Goal: Task Accomplishment & Management: Use online tool/utility

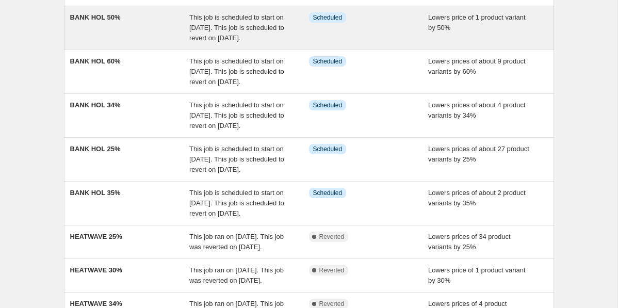
scroll to position [134, 0]
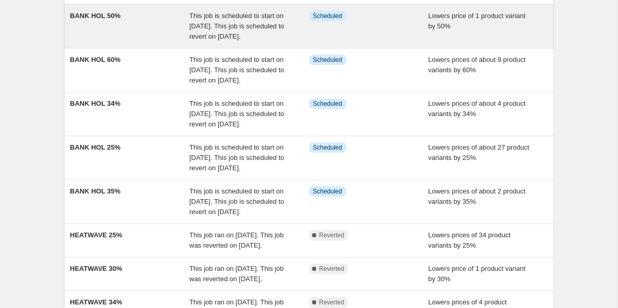
click at [159, 173] on div "BANK HOL 25%" at bounding box center [130, 157] width 120 height 31
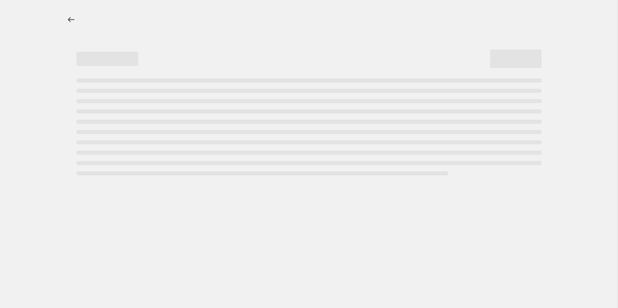
select select "percentage"
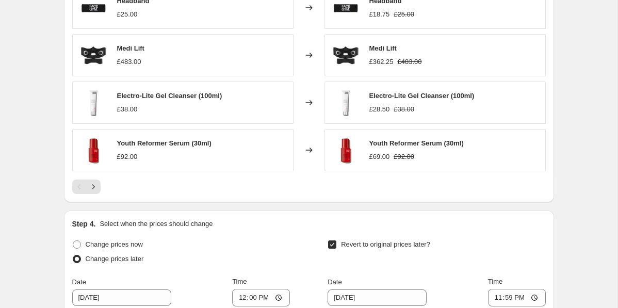
scroll to position [765, 0]
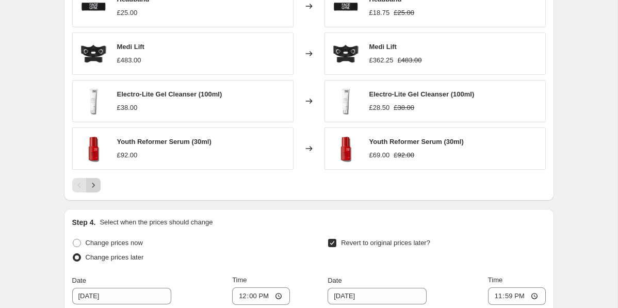
click at [96, 184] on icon "Next" at bounding box center [93, 185] width 10 height 10
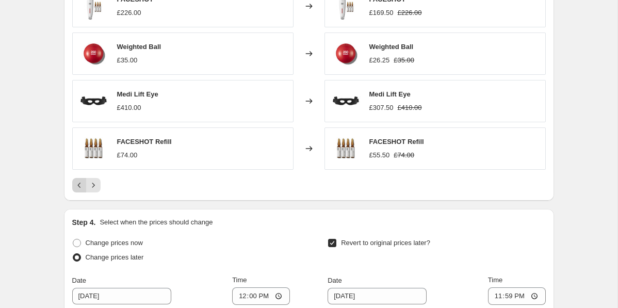
click at [79, 183] on icon "Previous" at bounding box center [78, 185] width 3 height 5
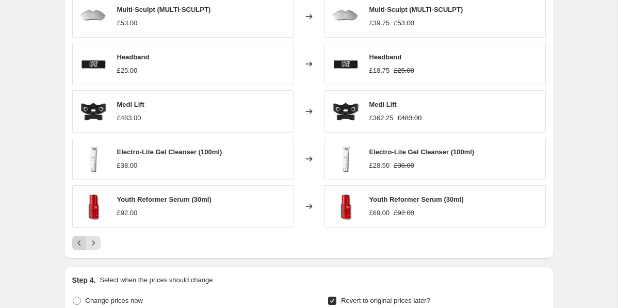
scroll to position [709, 0]
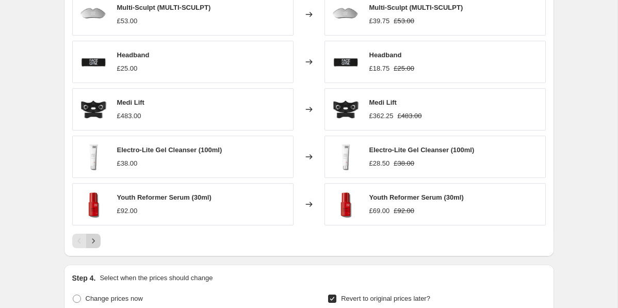
click at [90, 239] on icon "Next" at bounding box center [93, 241] width 10 height 10
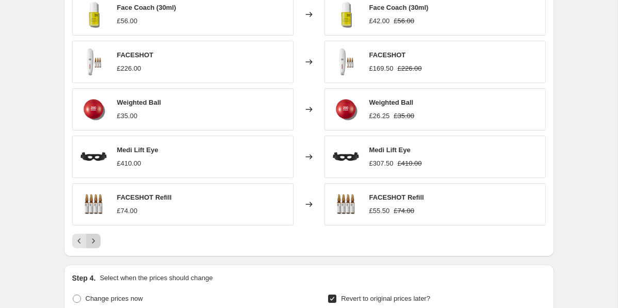
click at [90, 239] on icon "Next" at bounding box center [93, 241] width 10 height 10
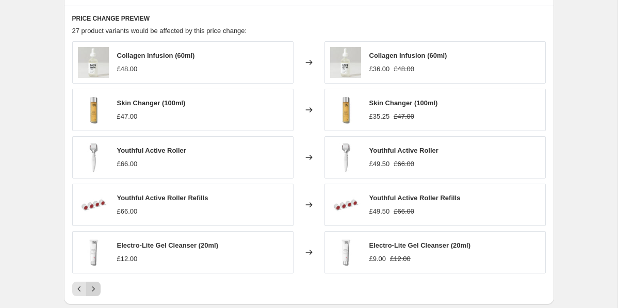
scroll to position [660, 0]
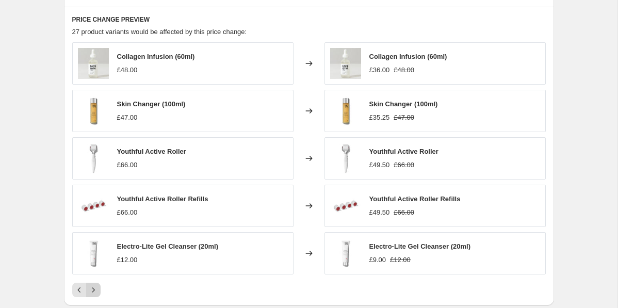
click at [96, 288] on icon "Next" at bounding box center [93, 290] width 10 height 10
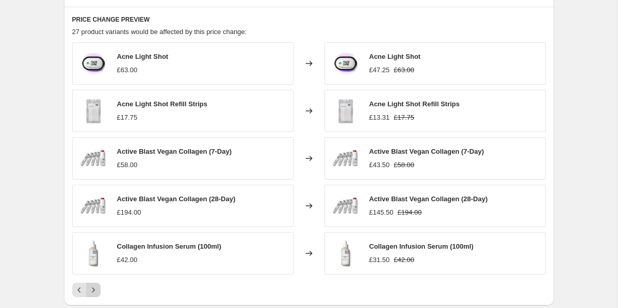
click at [96, 288] on icon "Next" at bounding box center [93, 290] width 10 height 10
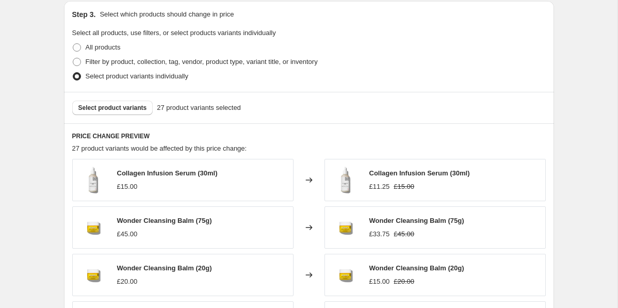
scroll to position [598, 0]
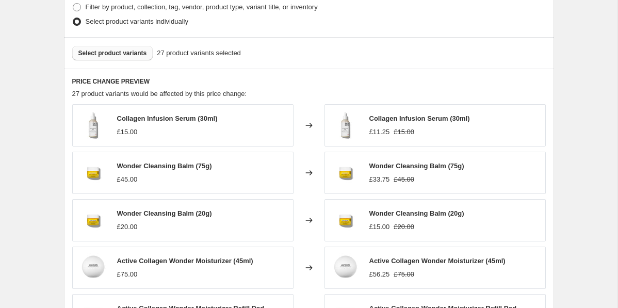
click at [136, 51] on span "Select product variants" at bounding box center [112, 53] width 69 height 8
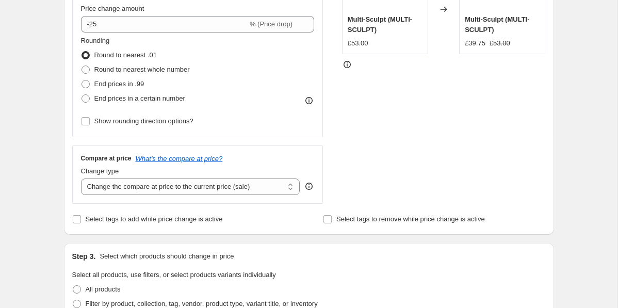
scroll to position [1011, 0]
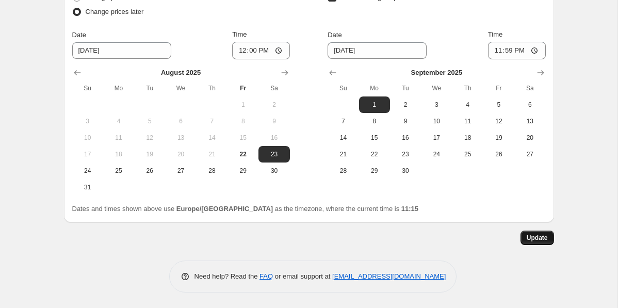
click at [530, 234] on span "Update" at bounding box center [537, 238] width 21 height 8
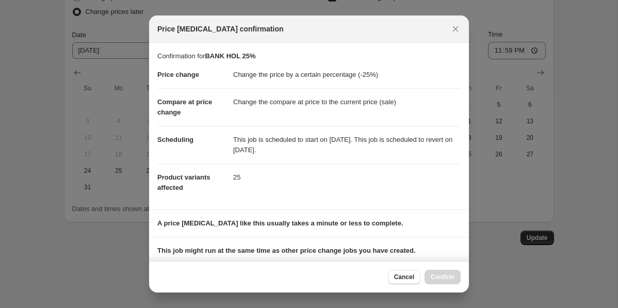
scroll to position [135, 0]
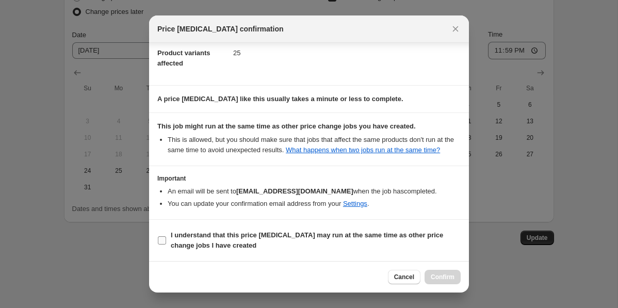
click at [286, 235] on b "I understand that this price [MEDICAL_DATA] may run at the same time as other p…" at bounding box center [307, 240] width 272 height 18
click at [166, 236] on input "I understand that this price [MEDICAL_DATA] may run at the same time as other p…" at bounding box center [162, 240] width 8 height 8
checkbox input "true"
click at [442, 273] on button "Confirm" at bounding box center [443, 277] width 36 height 14
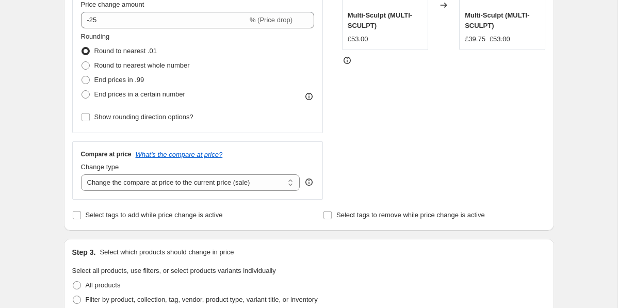
scroll to position [0, 0]
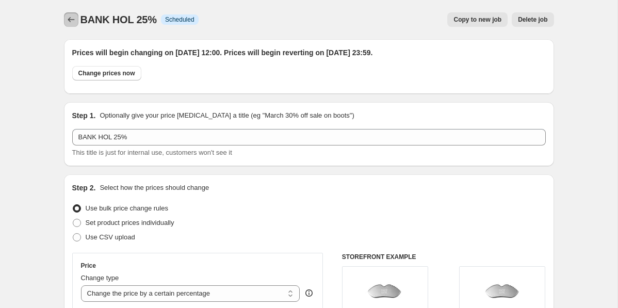
click at [72, 19] on icon "Price change jobs" at bounding box center [71, 19] width 10 height 10
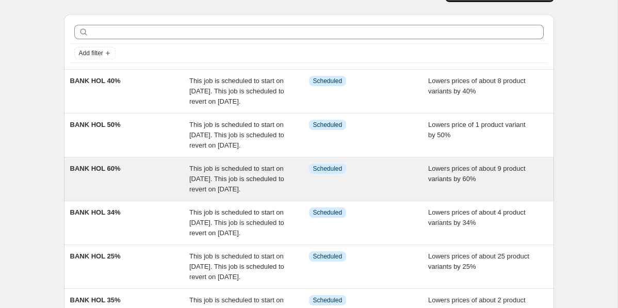
scroll to position [23, 0]
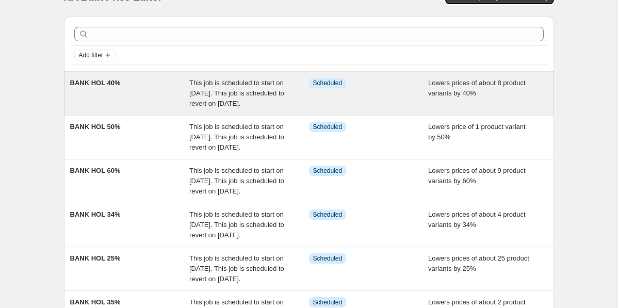
click at [190, 83] on span "This job is scheduled to start on [DATE]. This job is scheduled to revert on [D…" at bounding box center [236, 93] width 95 height 28
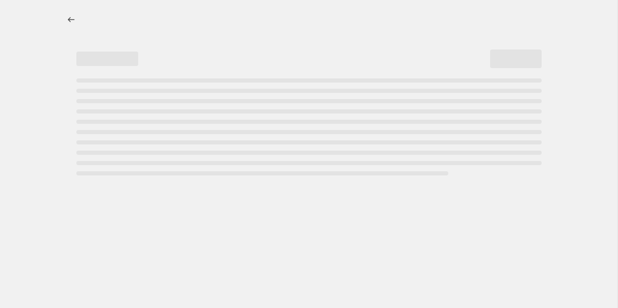
select select "percentage"
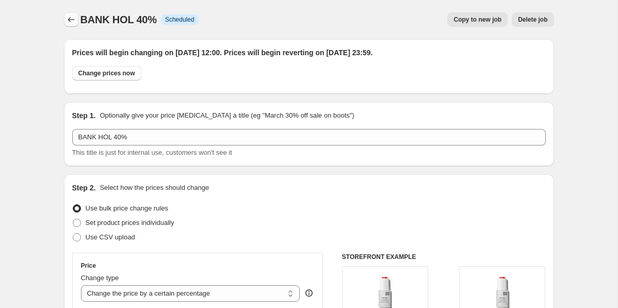
click at [76, 20] on icon "Price change jobs" at bounding box center [71, 19] width 10 height 10
